Goal: Information Seeking & Learning: Learn about a topic

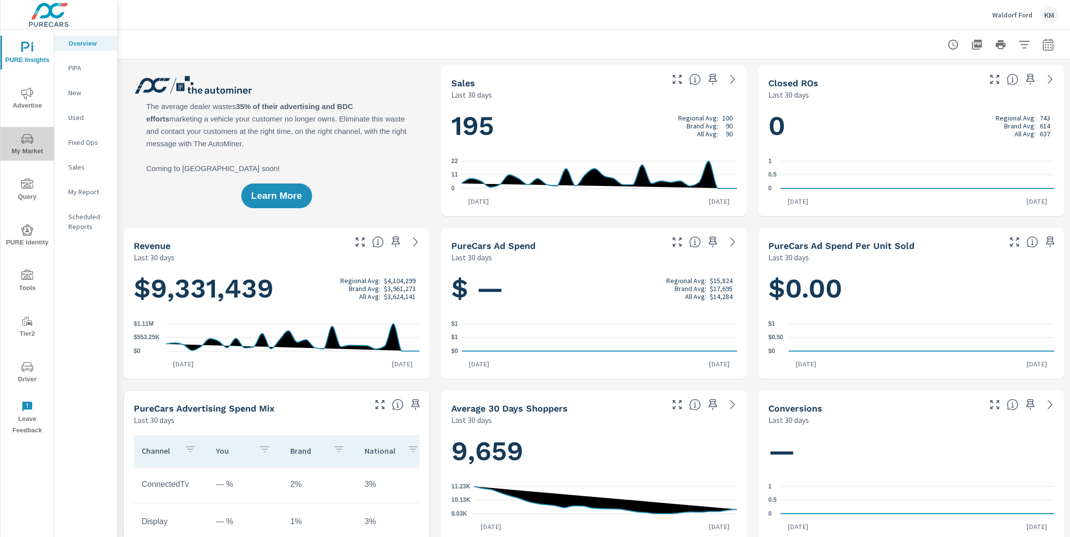
click at [21, 143] on icon "nav menu" at bounding box center [27, 139] width 12 height 12
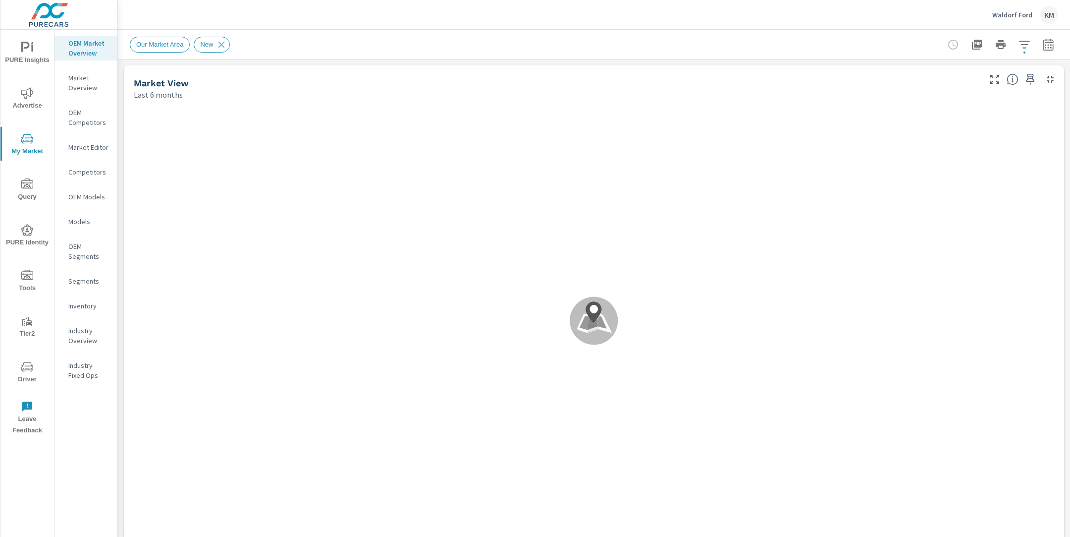
scroll to position [446, 0]
click at [788, 38] on div "Our Market Area New" at bounding box center [525, 45] width 790 height 16
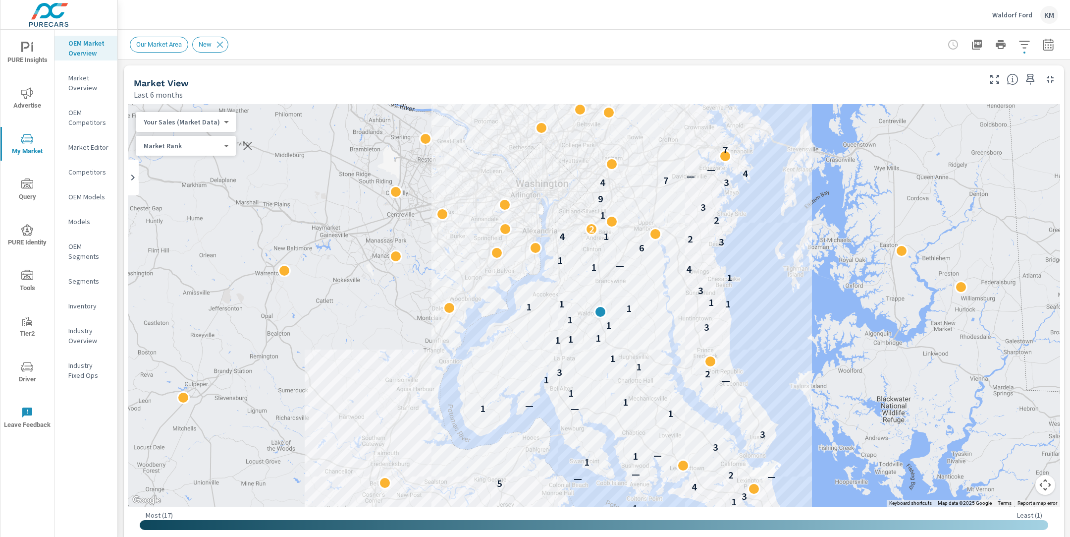
click at [691, 76] on div "Market View Last 6 months" at bounding box center [553, 82] width 859 height 35
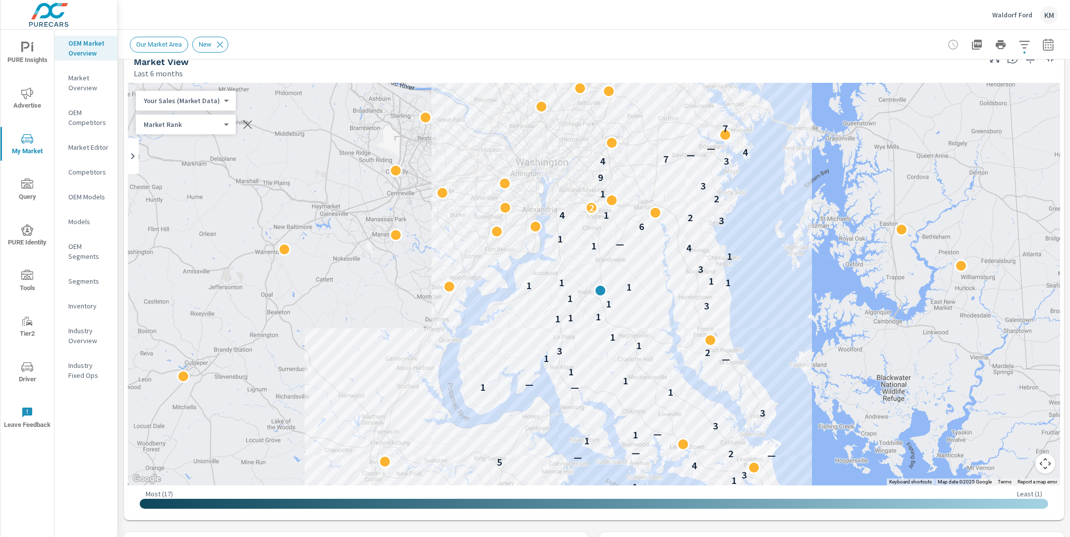
scroll to position [0, 0]
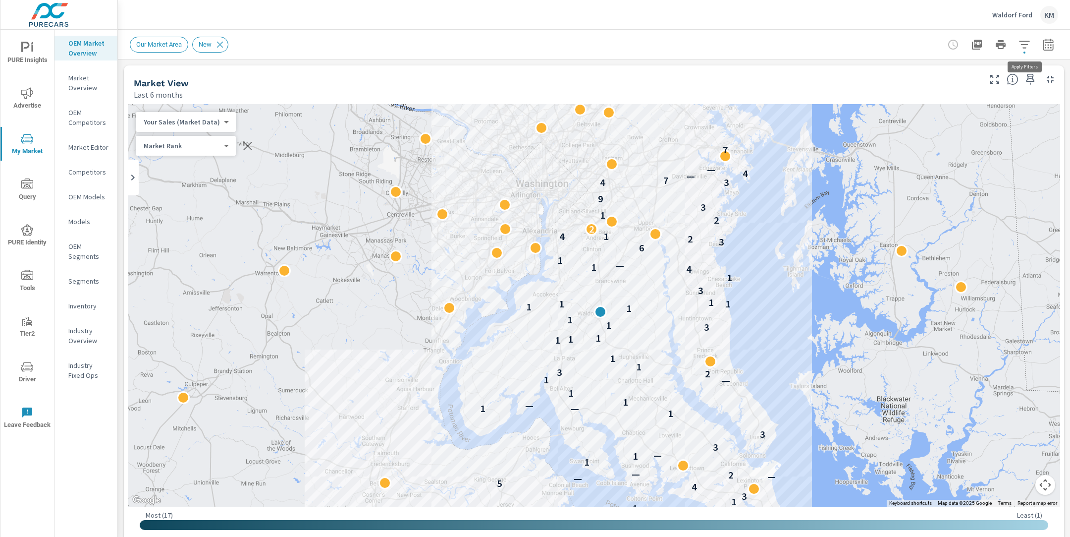
click at [1021, 46] on icon "button" at bounding box center [1025, 45] width 12 height 12
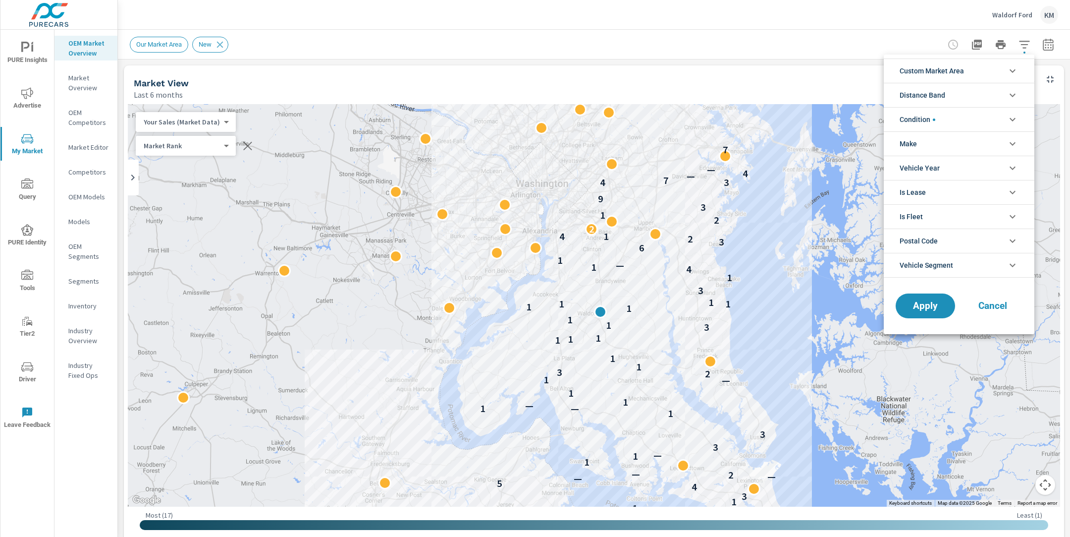
click at [952, 75] on span "Custom Market Area" at bounding box center [932, 71] width 64 height 24
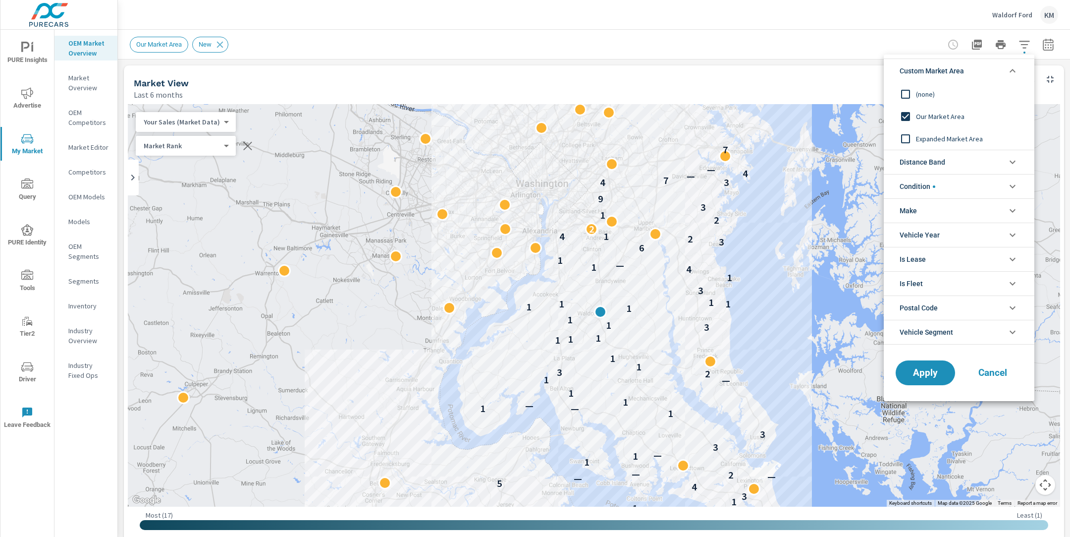
click at [772, 69] on div at bounding box center [535, 268] width 1070 height 537
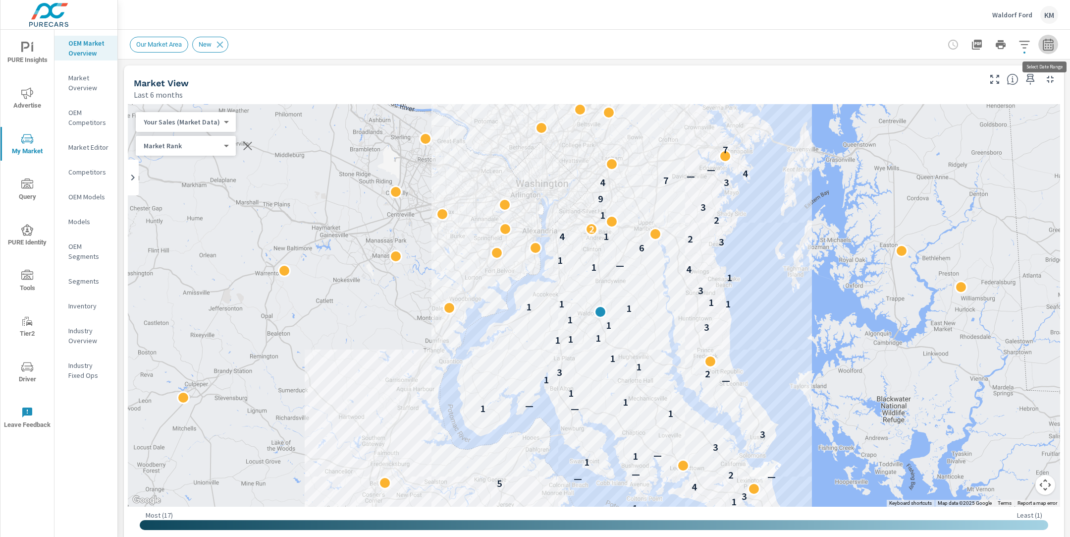
click at [1052, 48] on icon "button" at bounding box center [1048, 45] width 12 height 12
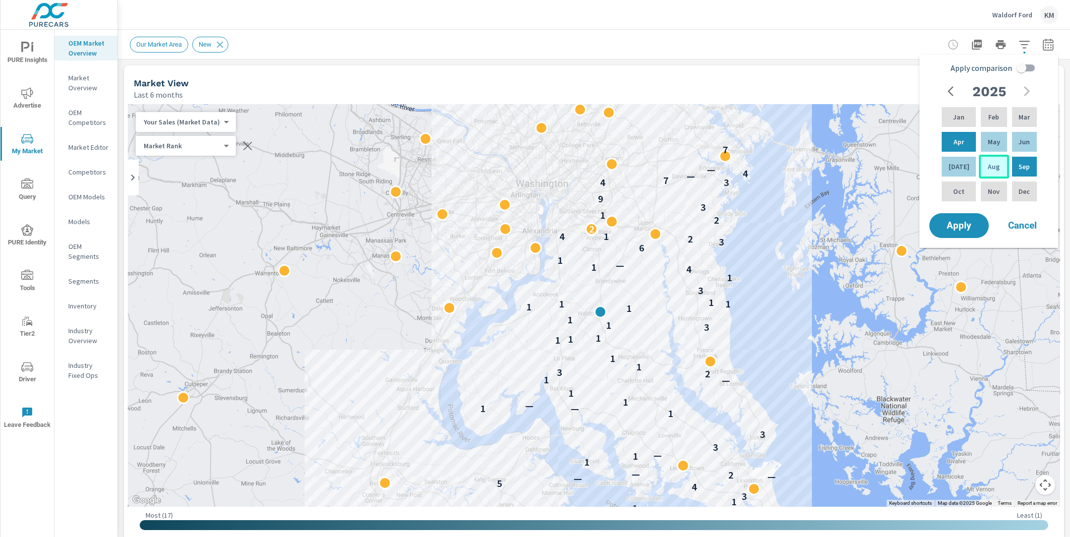
click at [989, 164] on p "Aug" at bounding box center [994, 167] width 12 height 10
click at [1025, 112] on p "Mar" at bounding box center [1024, 117] width 11 height 10
click at [1020, 65] on input "Apply comparison" at bounding box center [1021, 67] width 56 height 19
checkbox input "true"
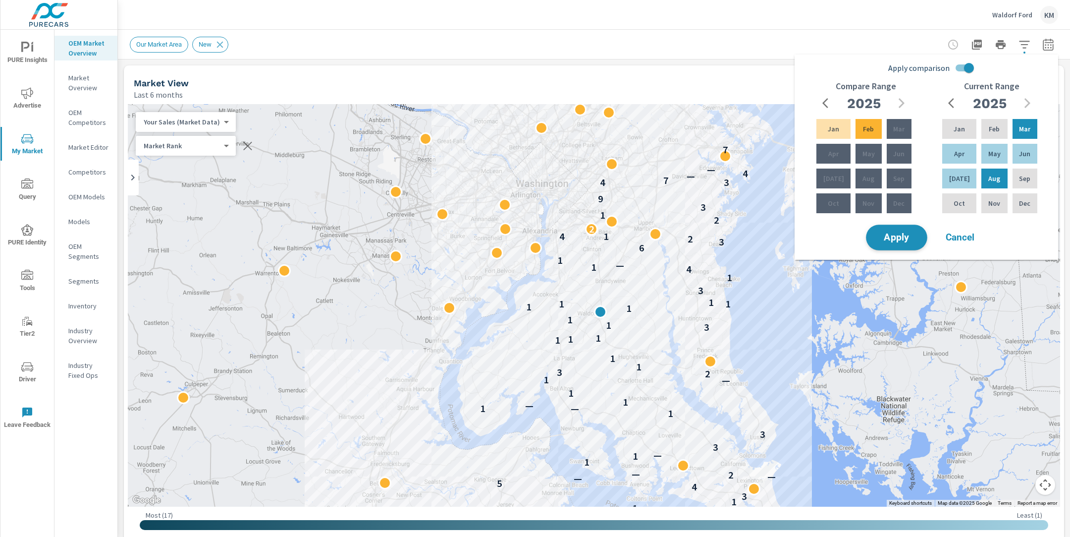
click at [898, 246] on button "Apply" at bounding box center [896, 237] width 61 height 26
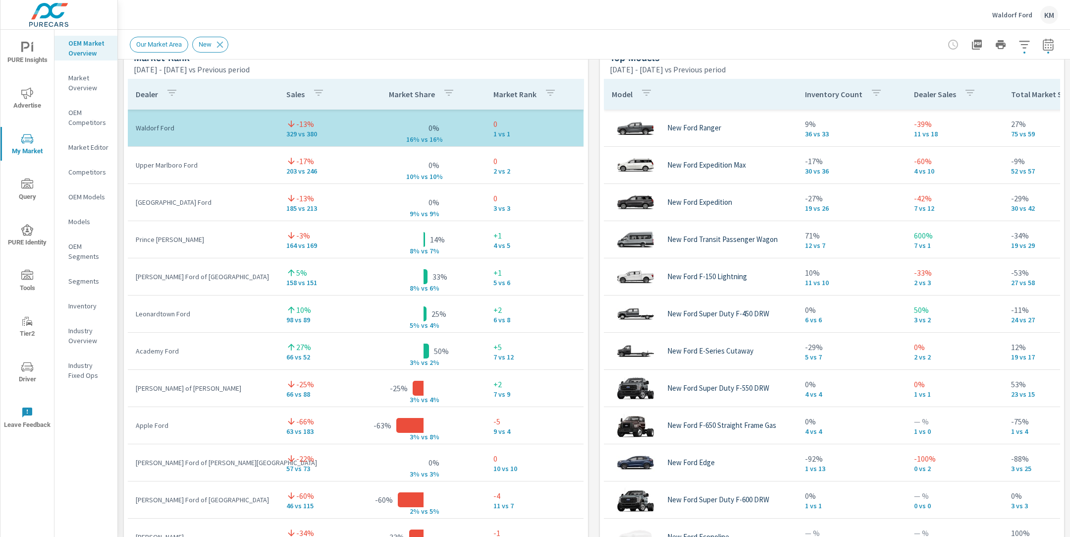
scroll to position [663, 0]
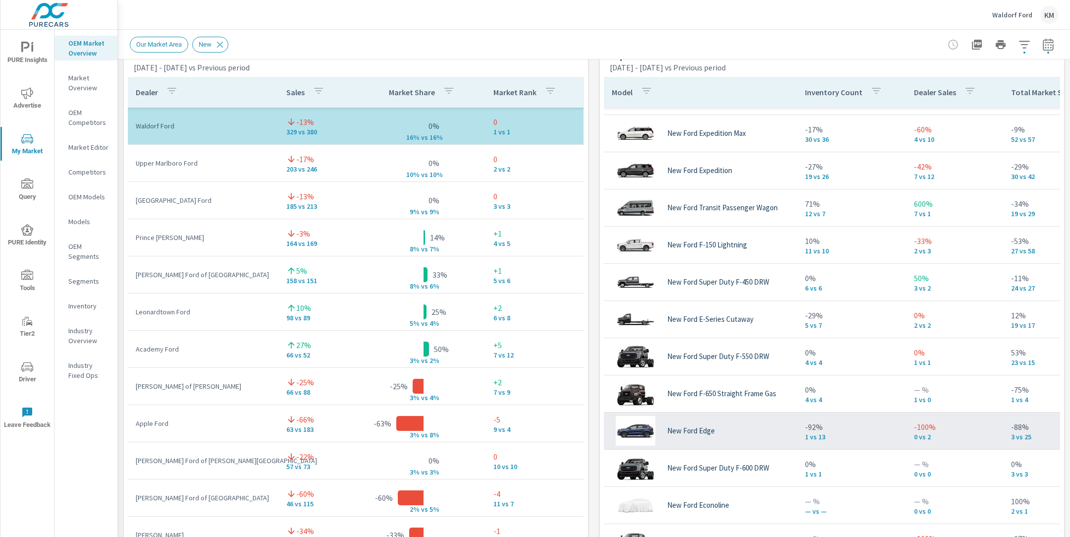
scroll to position [485, 0]
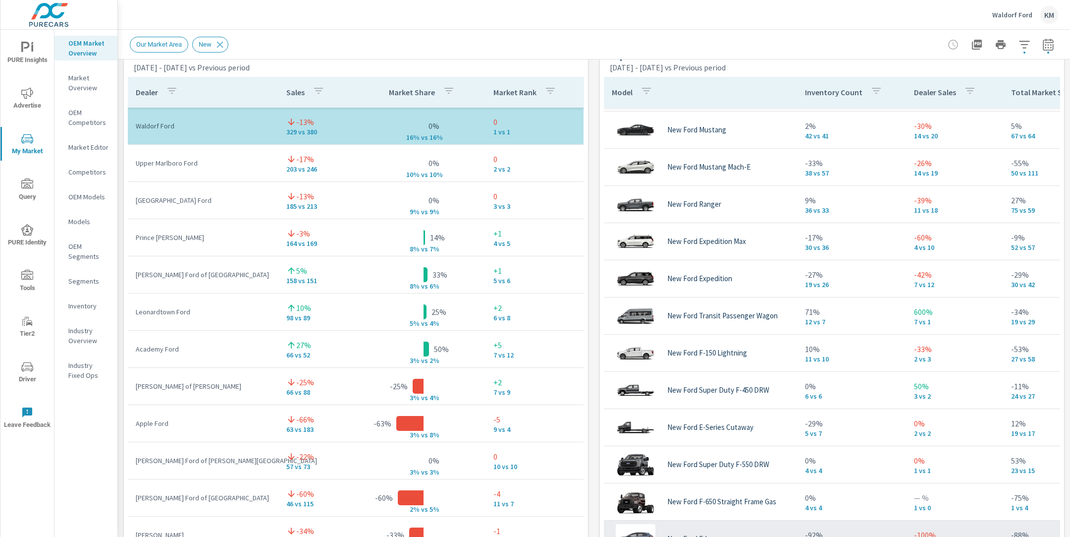
scroll to position [149, 0]
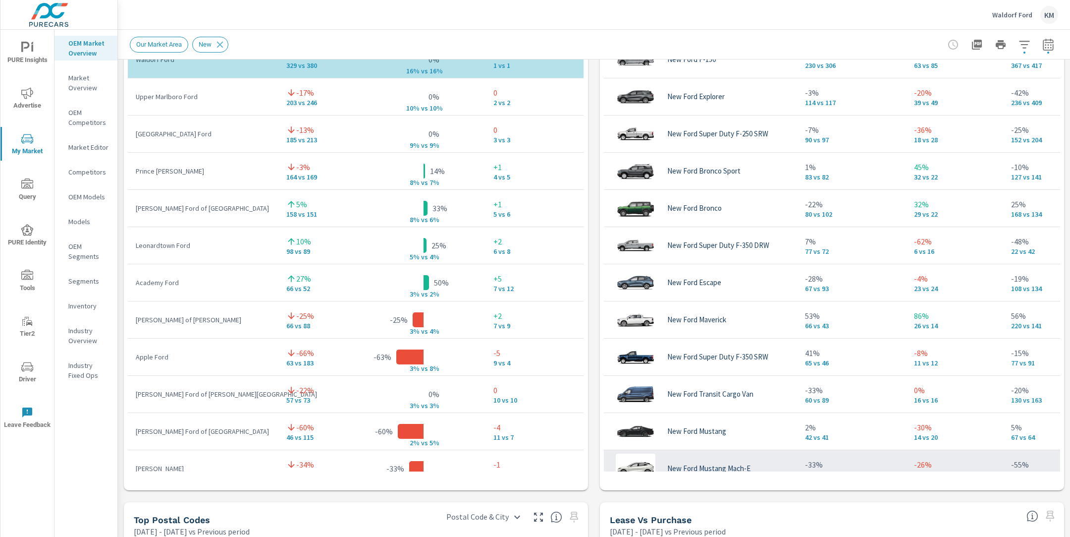
scroll to position [729, 0]
